Goal: Navigation & Orientation: Find specific page/section

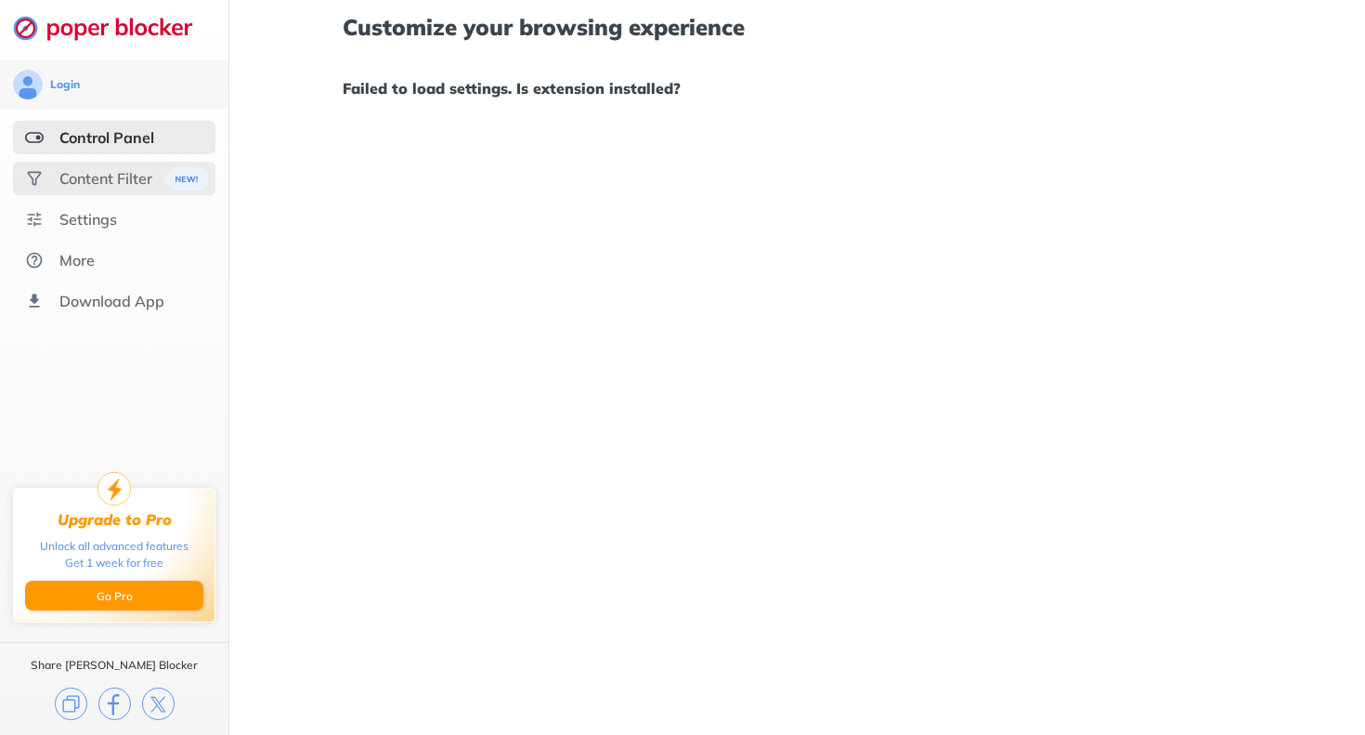
click at [81, 170] on div "Content Filter" at bounding box center [105, 178] width 93 height 19
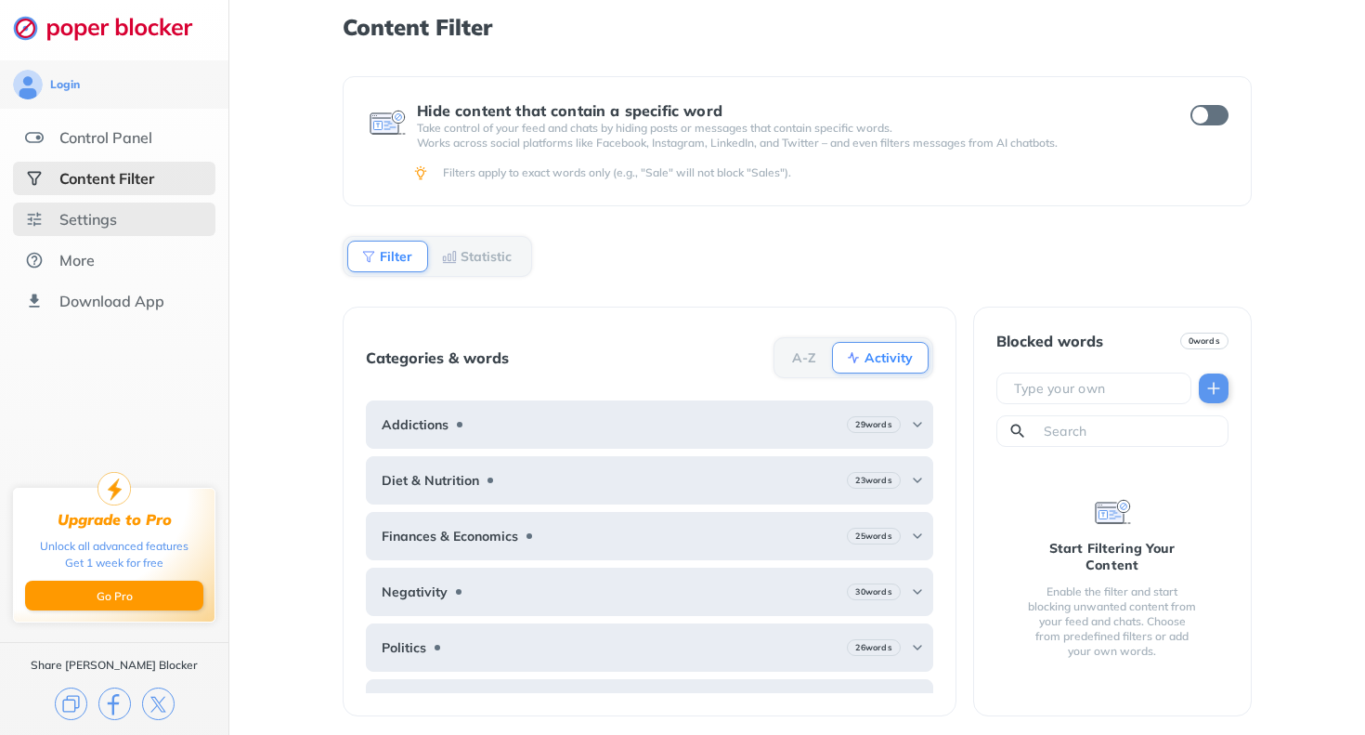
click at [89, 223] on div "Settings" at bounding box center [88, 219] width 58 height 19
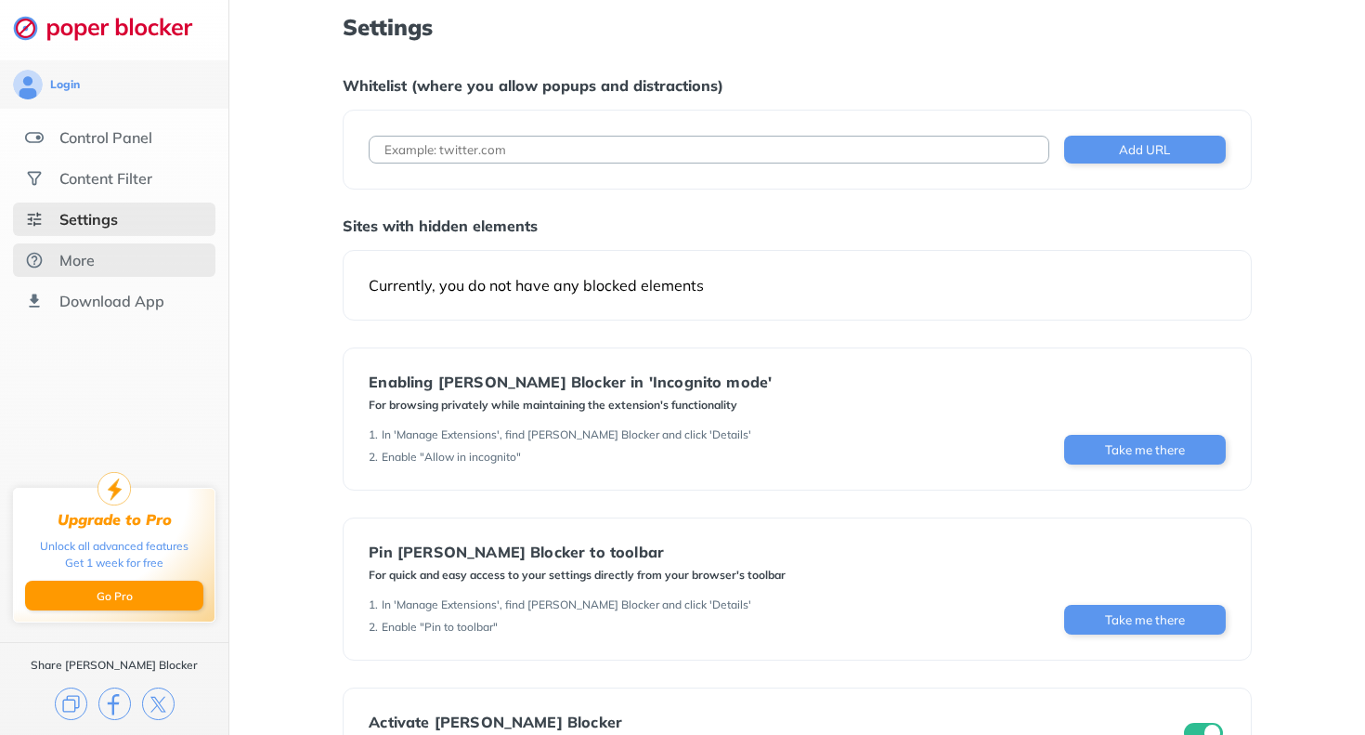
click at [87, 272] on div "More" at bounding box center [114, 259] width 202 height 33
